Goal: Task Accomplishment & Management: Use online tool/utility

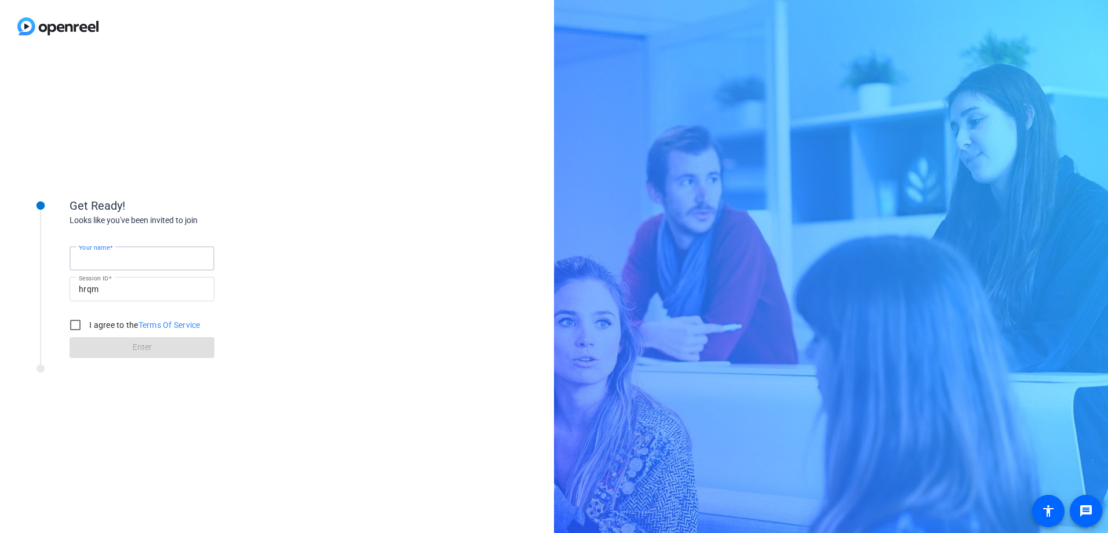
click at [126, 258] on input "Your name" at bounding box center [142, 258] width 126 height 14
type input "[PERSON_NAME]"
click at [77, 327] on input "I agree to the Terms Of Service" at bounding box center [75, 324] width 23 height 23
checkbox input "true"
click at [149, 344] on span "Enter" at bounding box center [142, 347] width 19 height 12
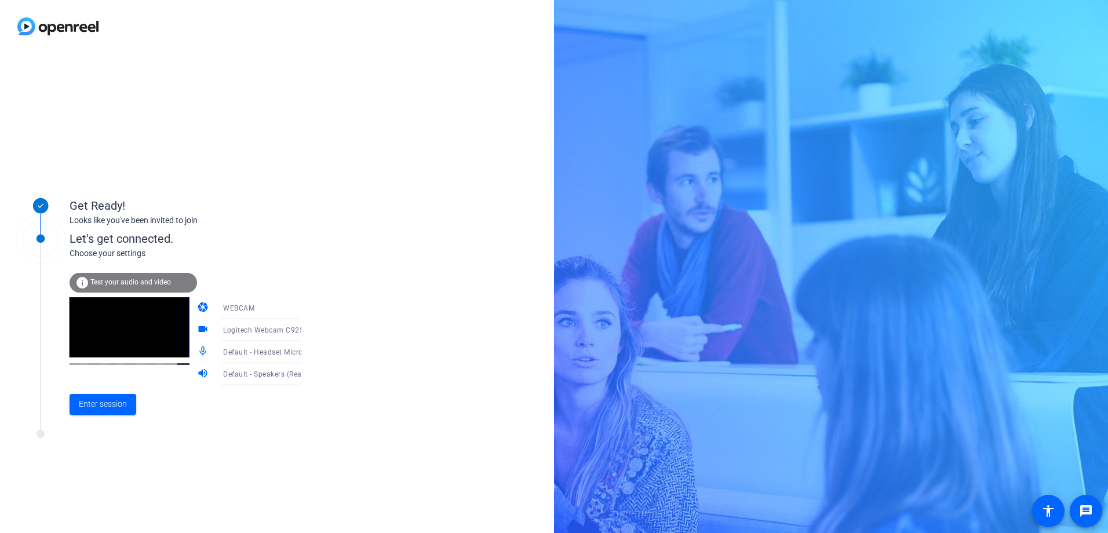
click at [140, 333] on video at bounding box center [130, 327] width 120 height 60
click at [106, 403] on span "Enter session" at bounding box center [103, 404] width 48 height 12
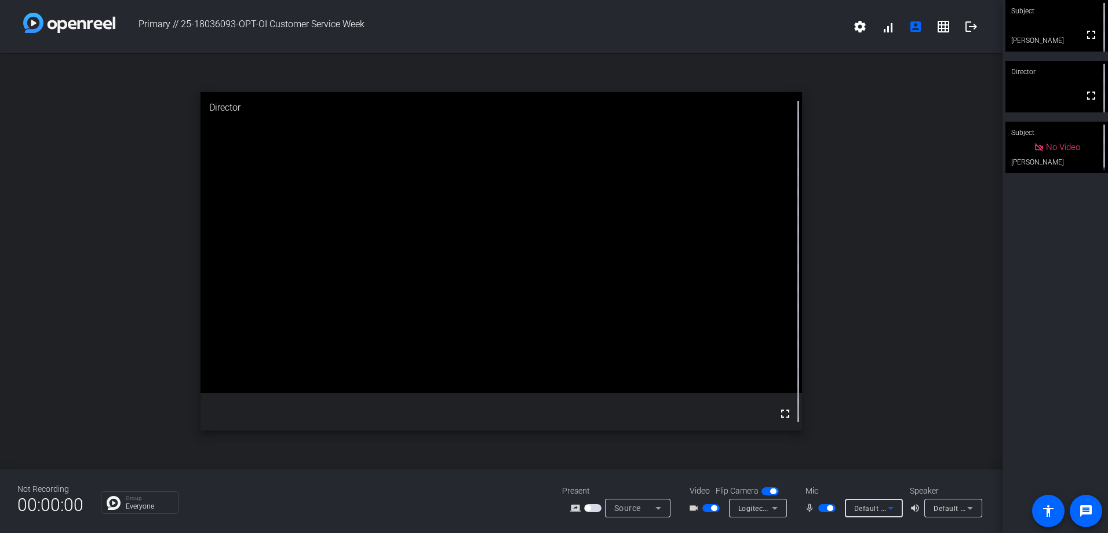
click at [895, 510] on icon at bounding box center [891, 508] width 14 height 14
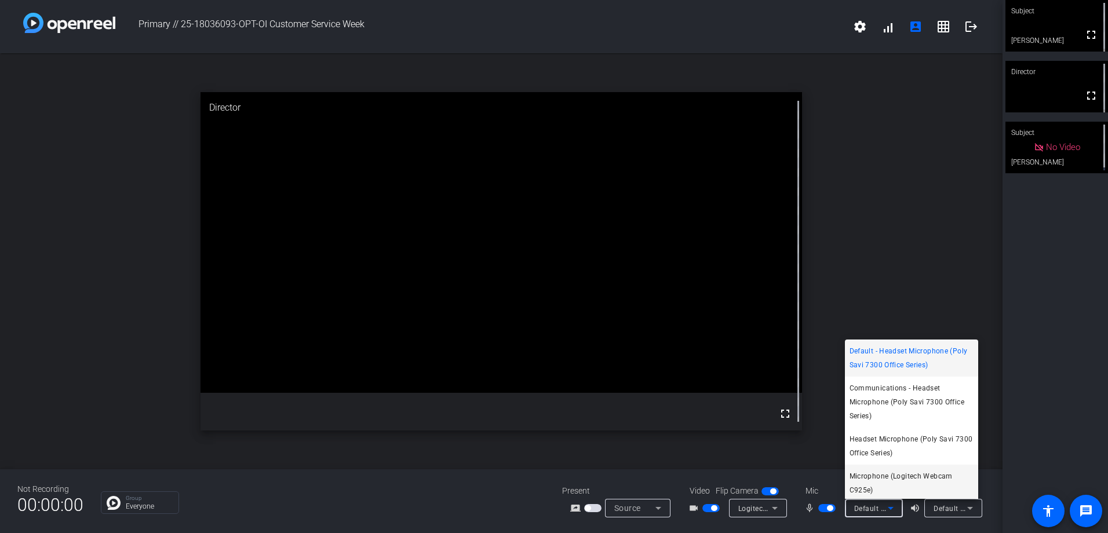
click at [893, 477] on span "Microphone (Logitech Webcam C925e)" at bounding box center [911, 483] width 124 height 28
